Goal: Navigation & Orientation: Find specific page/section

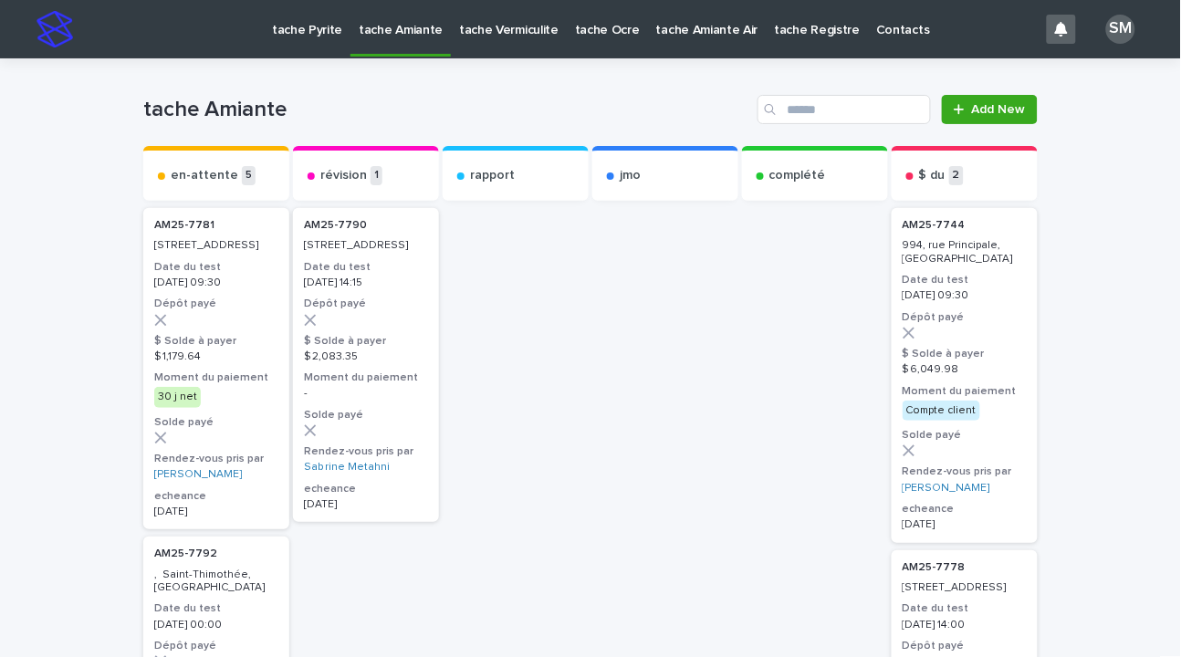
click at [306, 31] on p "tache Pyrite" at bounding box center [307, 19] width 70 height 38
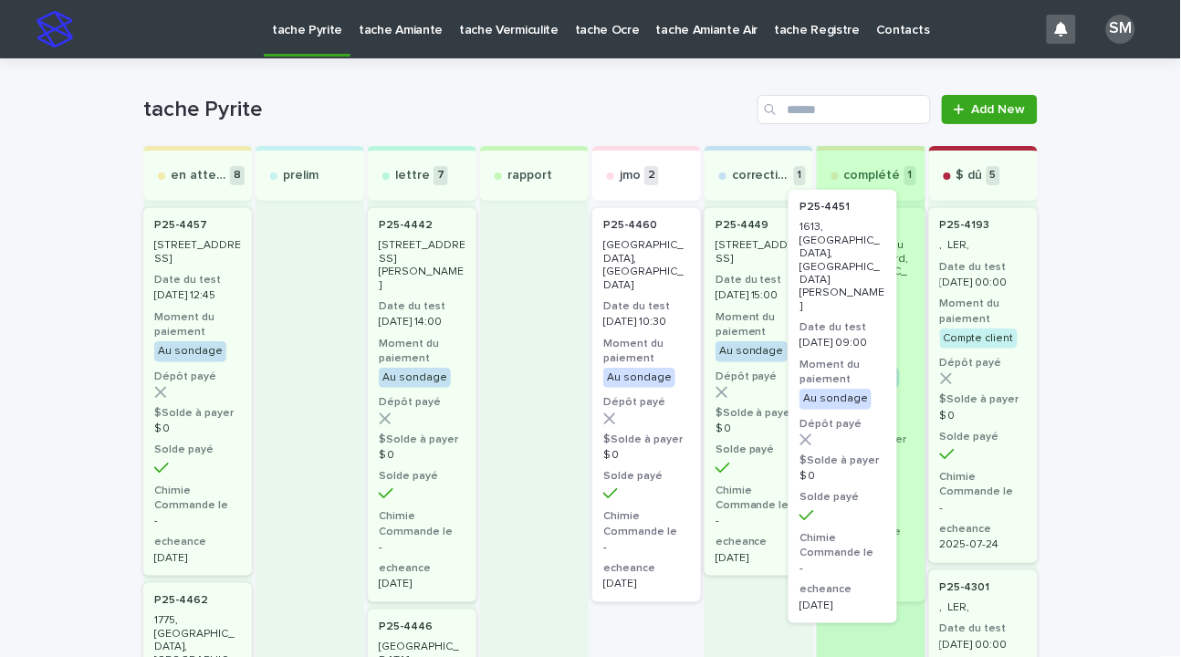
drag, startPoint x: 631, startPoint y: 419, endPoint x: 847, endPoint y: 401, distance: 217.1
